Goal: Task Accomplishment & Management: Manage account settings

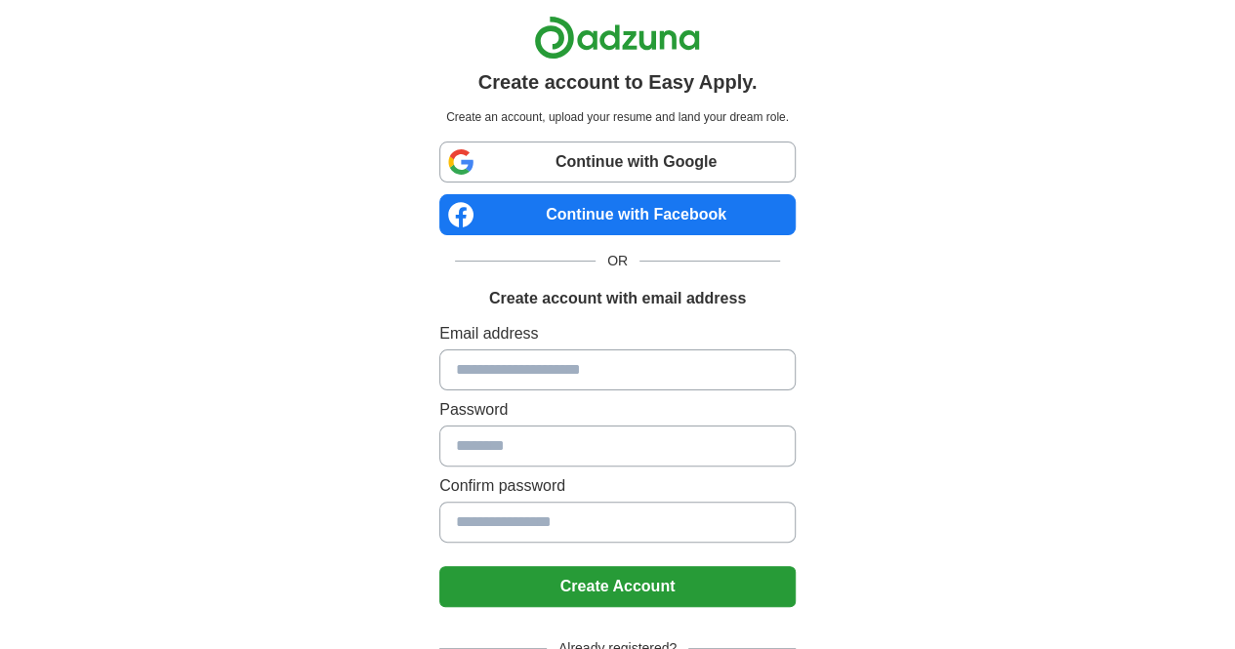
click at [646, 377] on input at bounding box center [617, 369] width 356 height 41
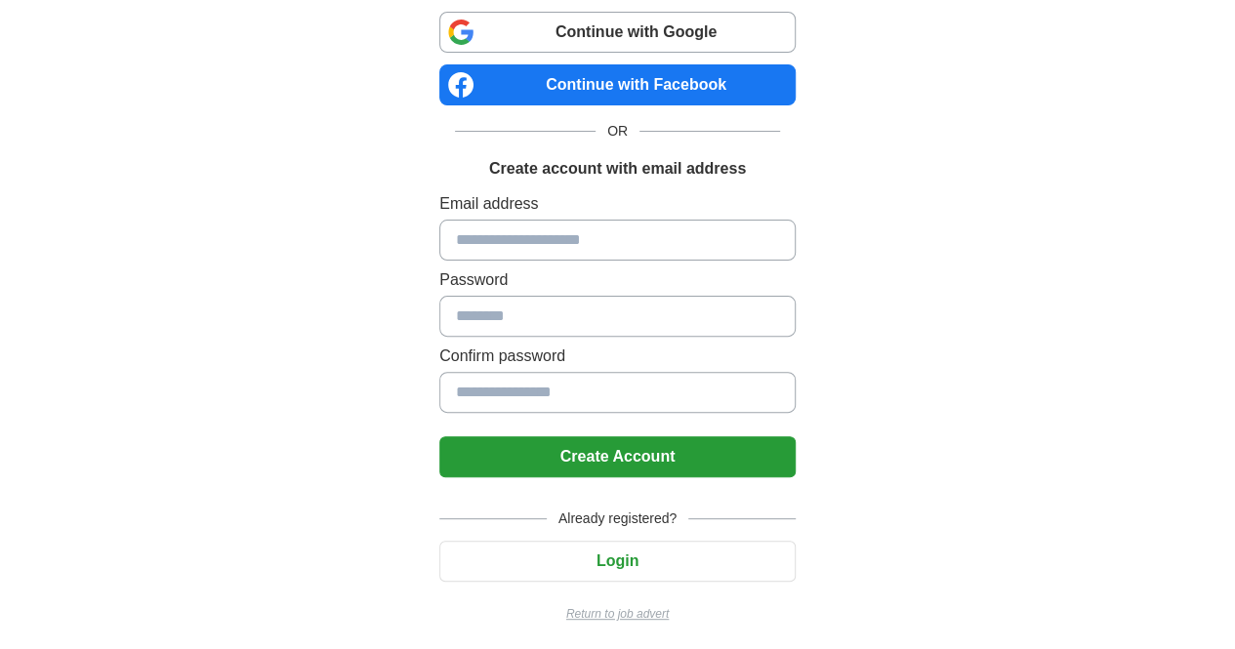
click at [644, 555] on button "Login" at bounding box center [617, 561] width 356 height 41
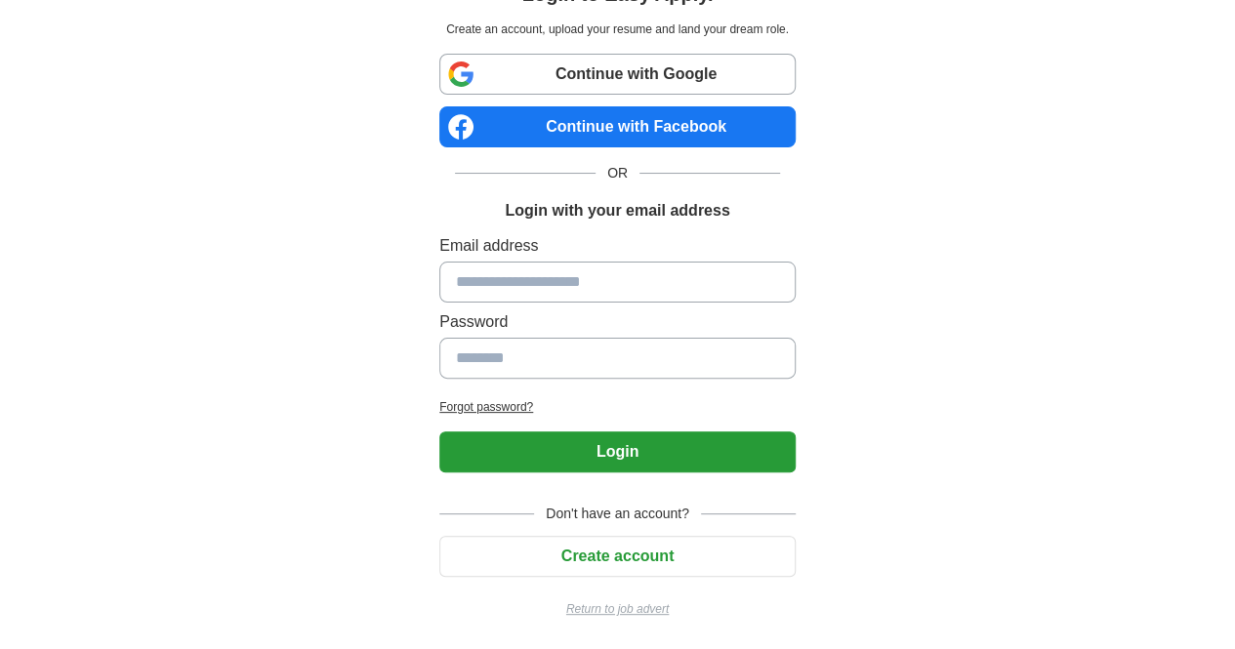
scroll to position [84, 0]
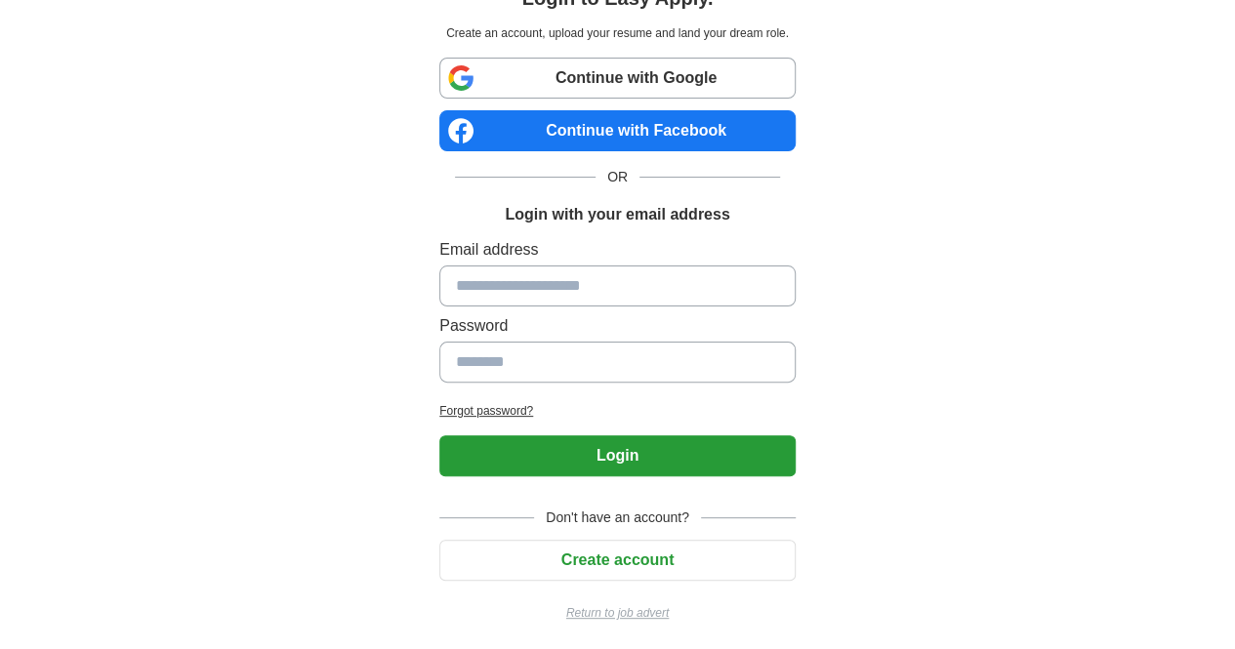
click at [507, 284] on input at bounding box center [617, 285] width 356 height 41
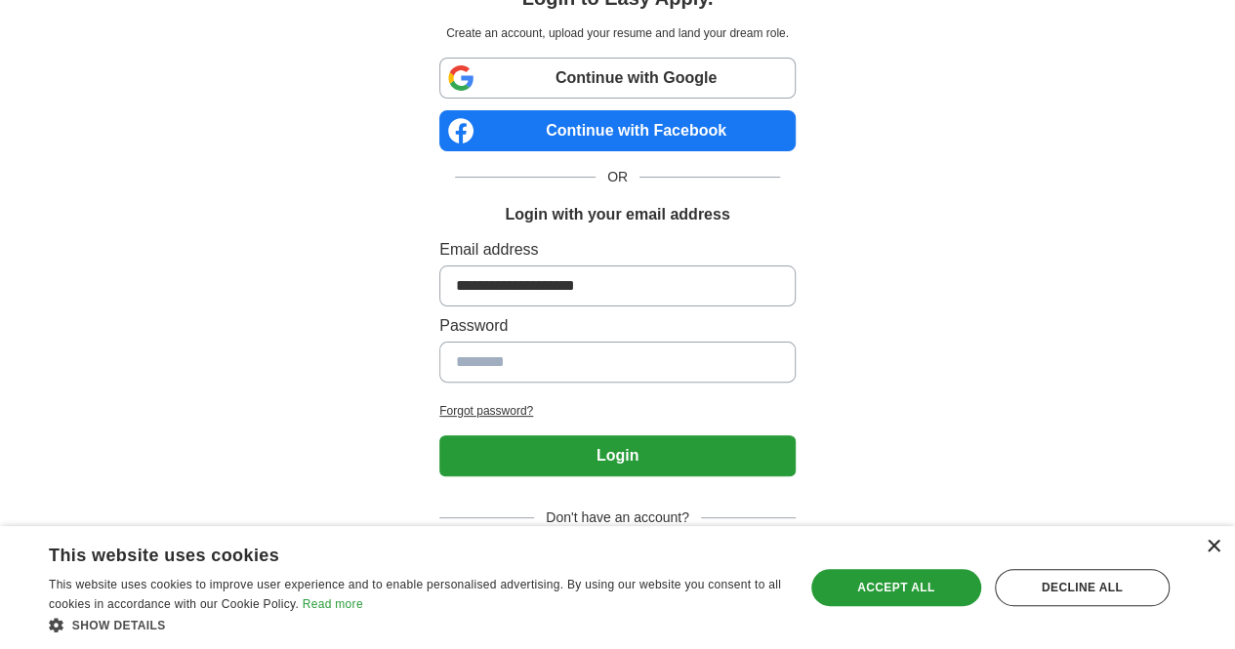
type input "**********"
click at [1215, 548] on div "×" at bounding box center [1212, 547] width 15 height 15
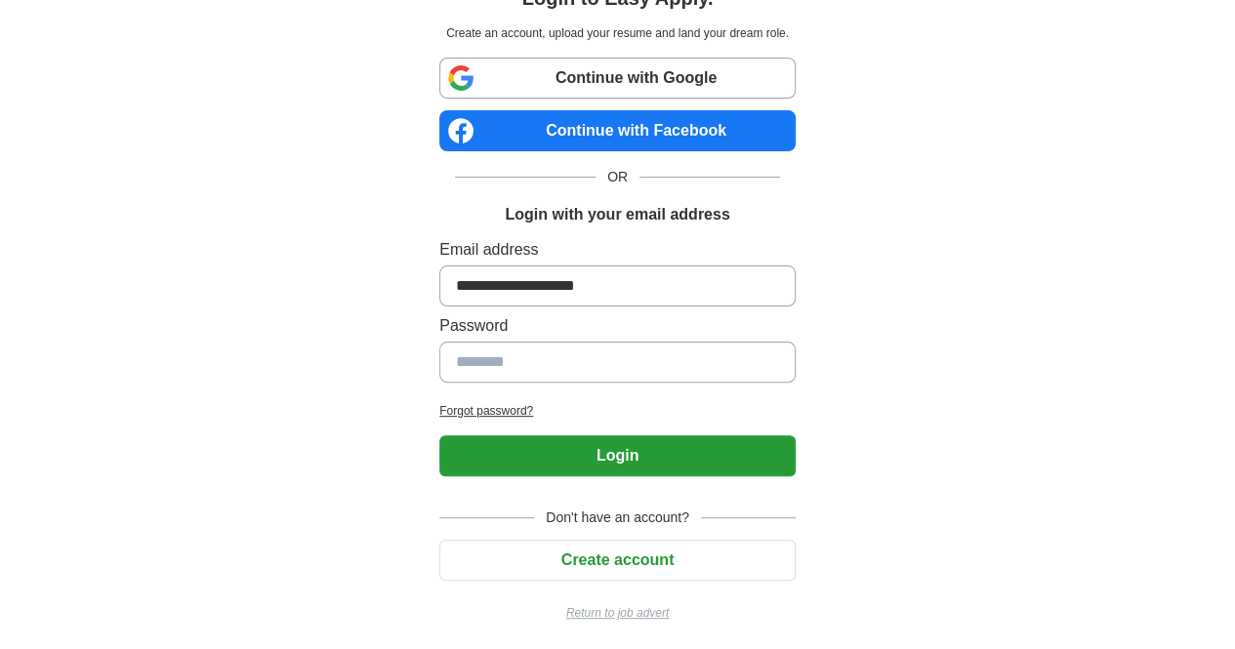
click at [452, 402] on h2 "Forgot password?" at bounding box center [617, 411] width 356 height 18
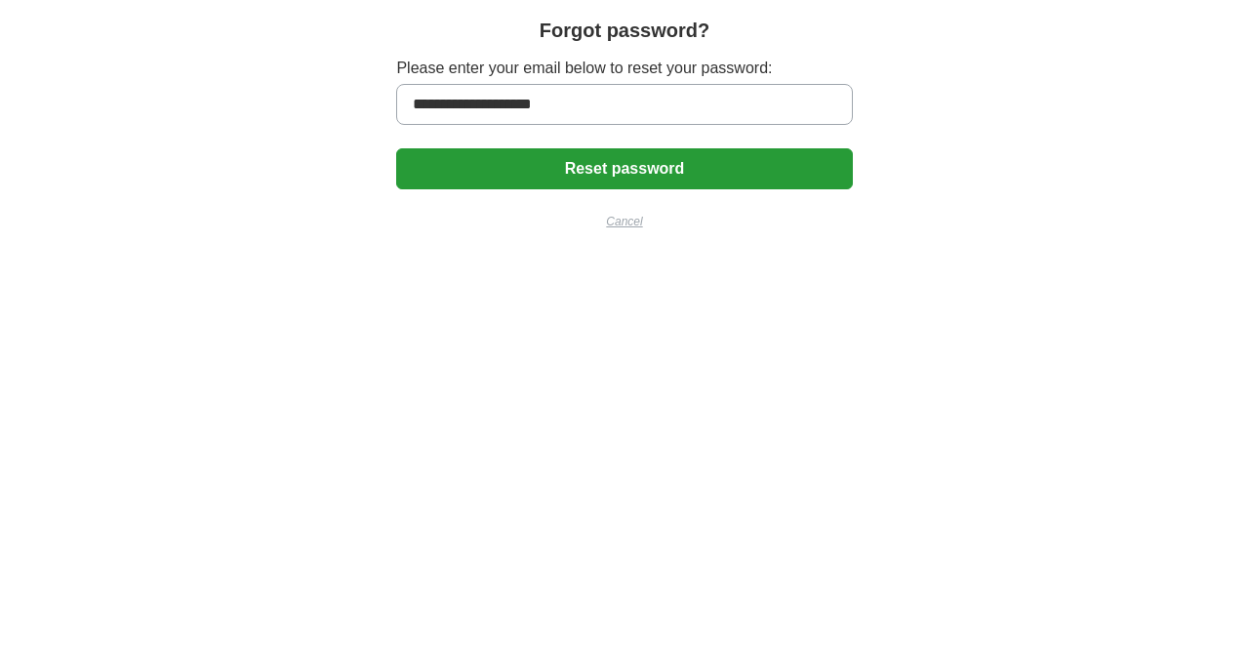
click at [625, 176] on button "Reset password" at bounding box center [624, 168] width 456 height 41
